Goal: Task Accomplishment & Management: Use online tool/utility

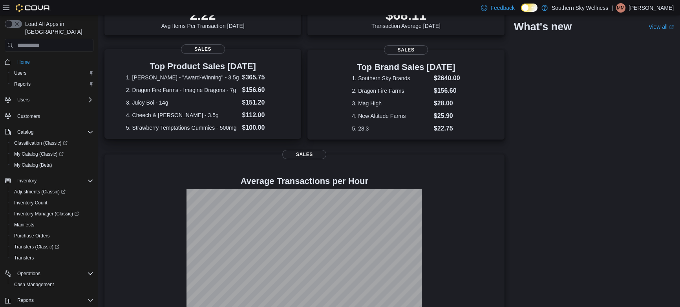
scroll to position [143, 0]
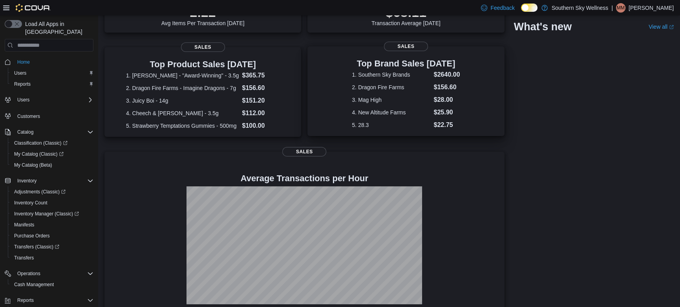
click at [365, 122] on dt "5. 28.3" at bounding box center [391, 125] width 79 height 8
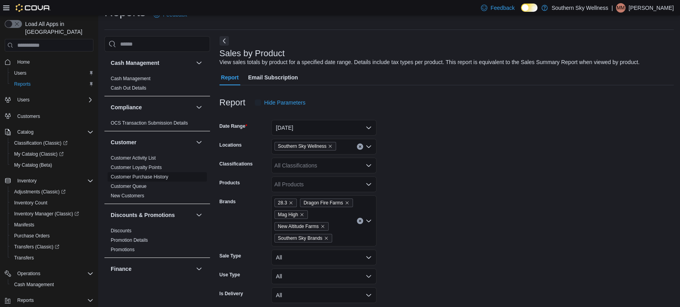
scroll to position [18, 0]
click at [346, 201] on icon "Remove Dragon Fire Farms from selection in this group" at bounding box center [347, 201] width 3 height 3
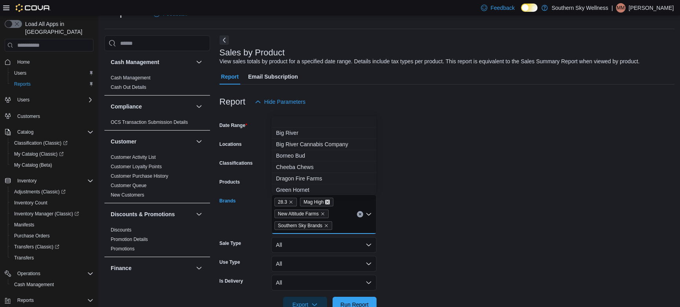
click at [327, 200] on icon "Remove Mag High from selection in this group" at bounding box center [327, 202] width 5 height 5
click at [322, 212] on icon "Remove New Altitude Farms from selection in this group" at bounding box center [323, 213] width 5 height 5
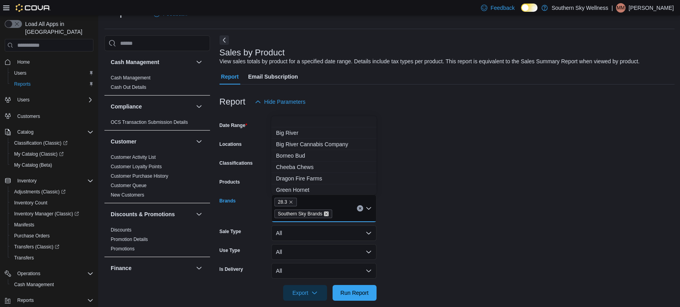
click at [325, 212] on icon "Remove Southern Sky Brands from selection in this group" at bounding box center [326, 213] width 3 height 3
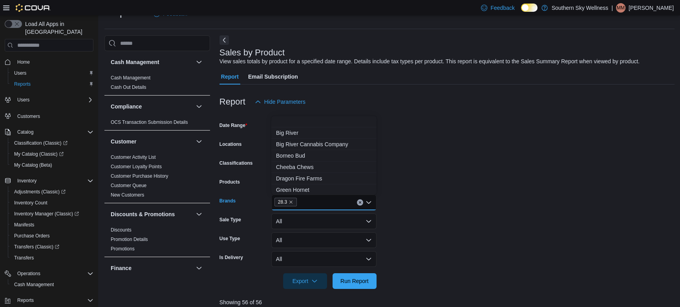
click at [416, 193] on form "Date Range Today Locations Southern Sky Wellness Classifications All Classifica…" at bounding box center [447, 199] width 455 height 179
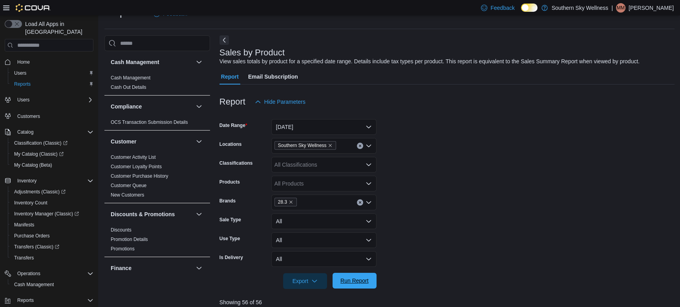
click at [353, 284] on span "Run Report" at bounding box center [354, 281] width 35 height 16
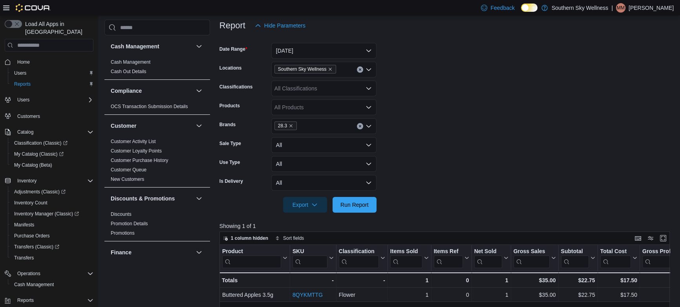
scroll to position [161, 0]
